Goal: Task Accomplishment & Management: Manage account settings

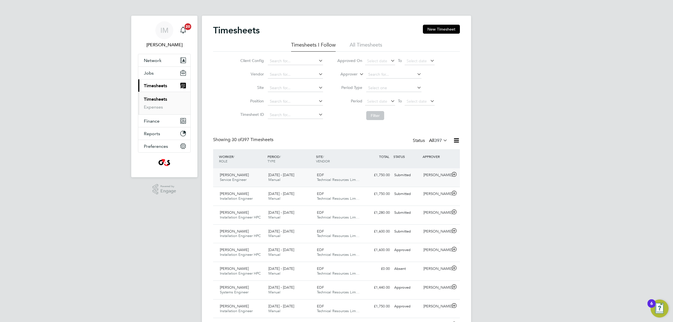
click at [239, 177] on span "Service Engineer" at bounding box center [233, 179] width 27 height 5
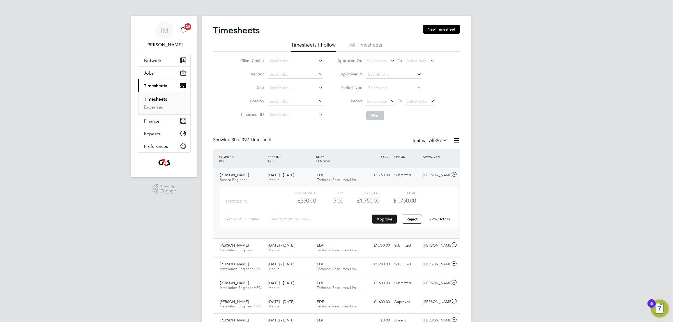
click at [378, 222] on button "Approve" at bounding box center [384, 218] width 25 height 9
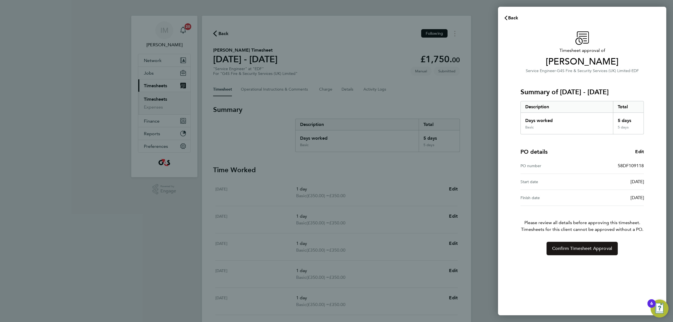
click at [588, 247] on span "Confirm Timesheet Approval" at bounding box center [582, 249] width 60 height 6
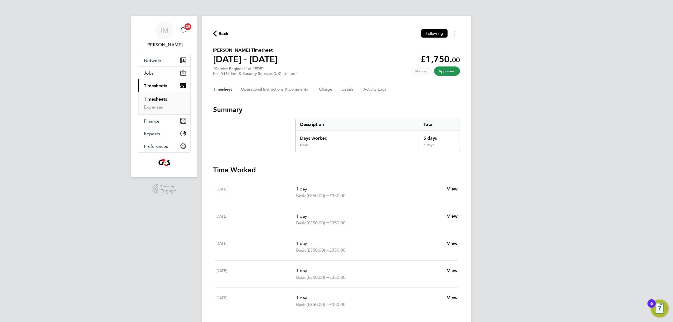
click at [219, 33] on span "Back" at bounding box center [223, 33] width 10 height 7
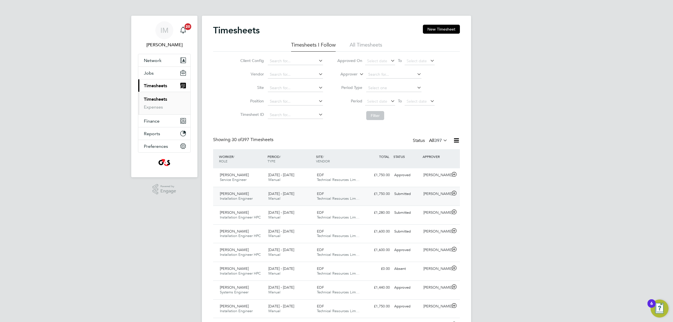
click at [274, 195] on span "[DATE] - [DATE]" at bounding box center [281, 193] width 26 height 5
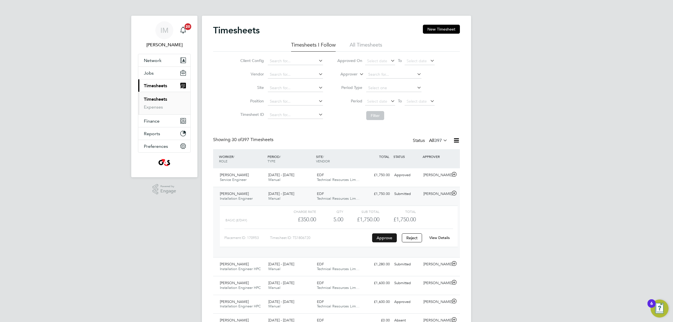
click at [378, 238] on button "Approve" at bounding box center [384, 237] width 25 height 9
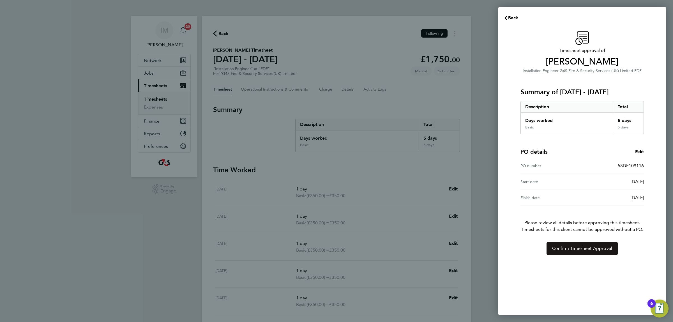
click at [571, 245] on button "Confirm Timesheet Approval" at bounding box center [581, 248] width 71 height 13
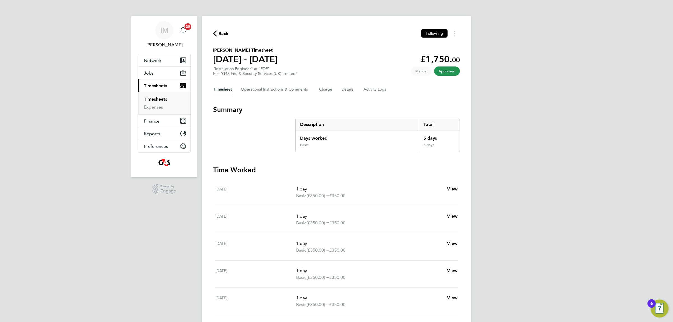
click at [223, 33] on span "Back" at bounding box center [223, 33] width 10 height 7
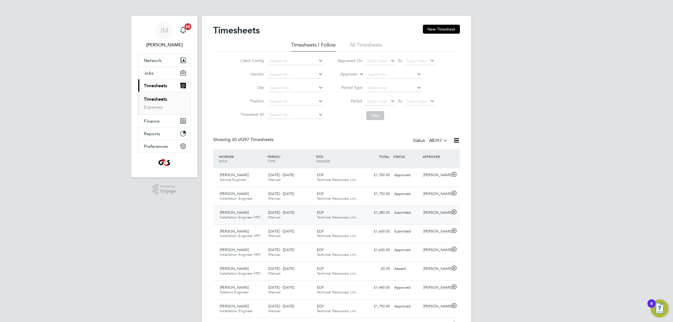
click at [244, 215] on span "Installation Engineer HPC" at bounding box center [240, 217] width 41 height 5
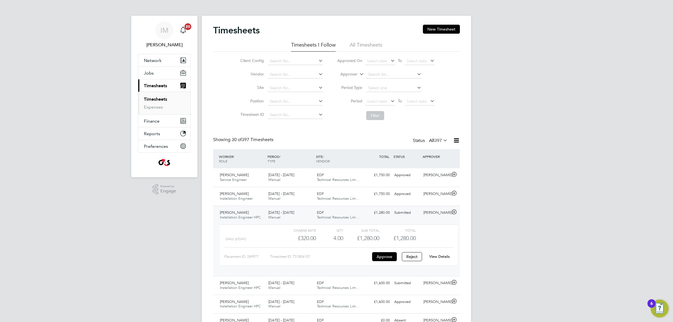
click at [442, 257] on link "View Details" at bounding box center [439, 256] width 20 height 5
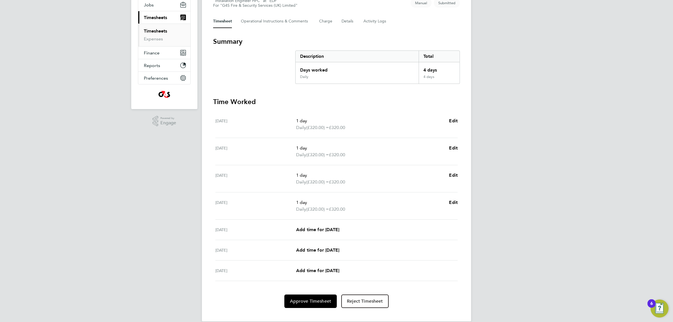
scroll to position [70, 0]
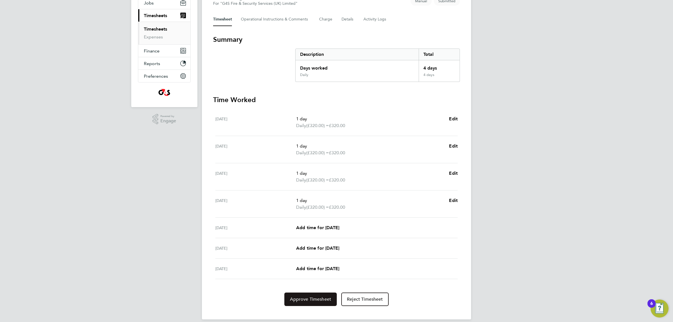
click at [315, 297] on span "Approve Timesheet" at bounding box center [310, 299] width 41 height 6
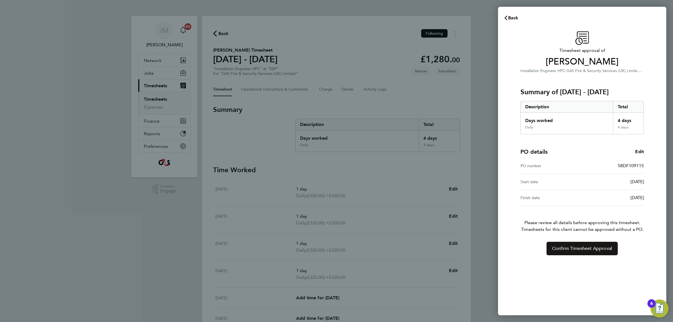
click at [557, 243] on button "Confirm Timesheet Approval" at bounding box center [581, 248] width 71 height 13
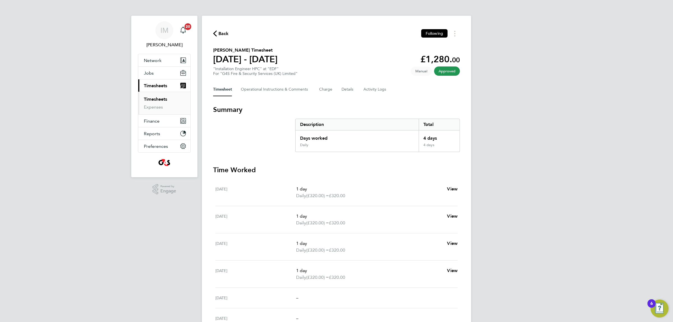
click at [224, 34] on span "Back" at bounding box center [223, 33] width 10 height 7
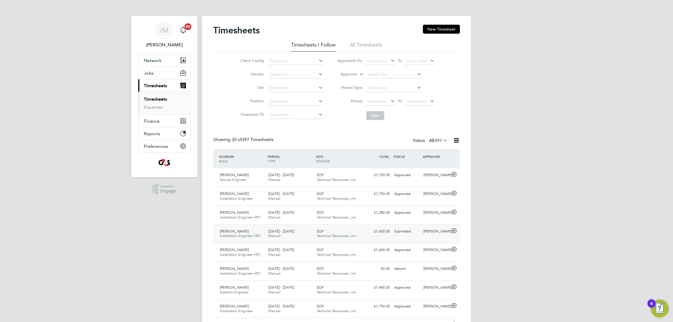
click at [281, 234] on div "18 - 24 Aug 2025 Manual" at bounding box center [290, 234] width 48 height 14
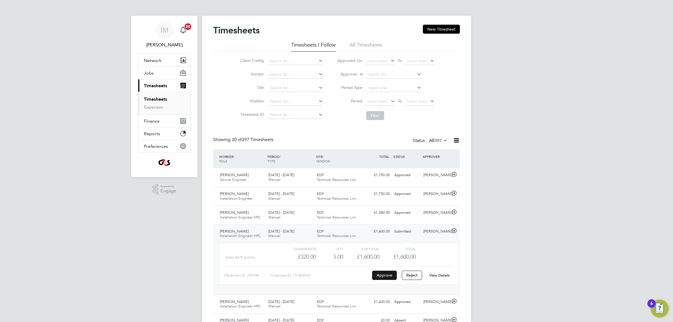
click at [387, 278] on button "Approve" at bounding box center [384, 275] width 25 height 9
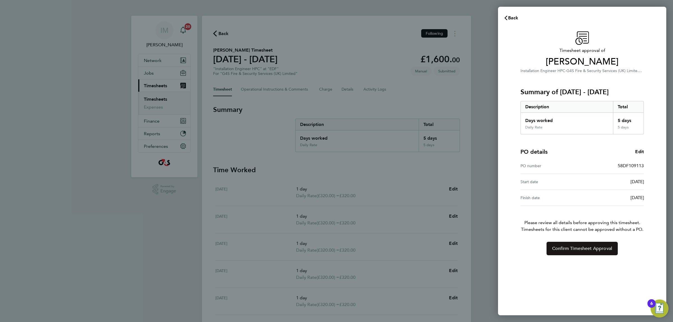
click at [568, 245] on button "Confirm Timesheet Approval" at bounding box center [581, 248] width 71 height 13
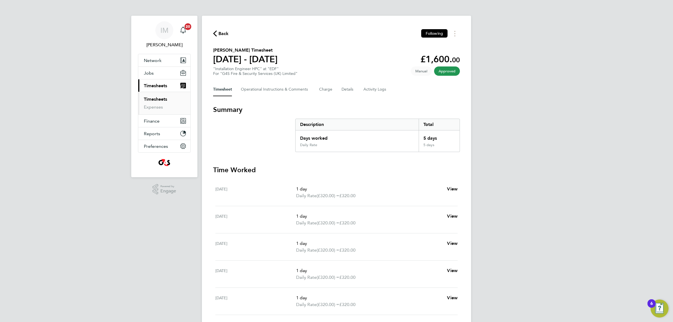
click at [222, 31] on span "Back" at bounding box center [223, 33] width 10 height 7
